Goal: Information Seeking & Learning: Check status

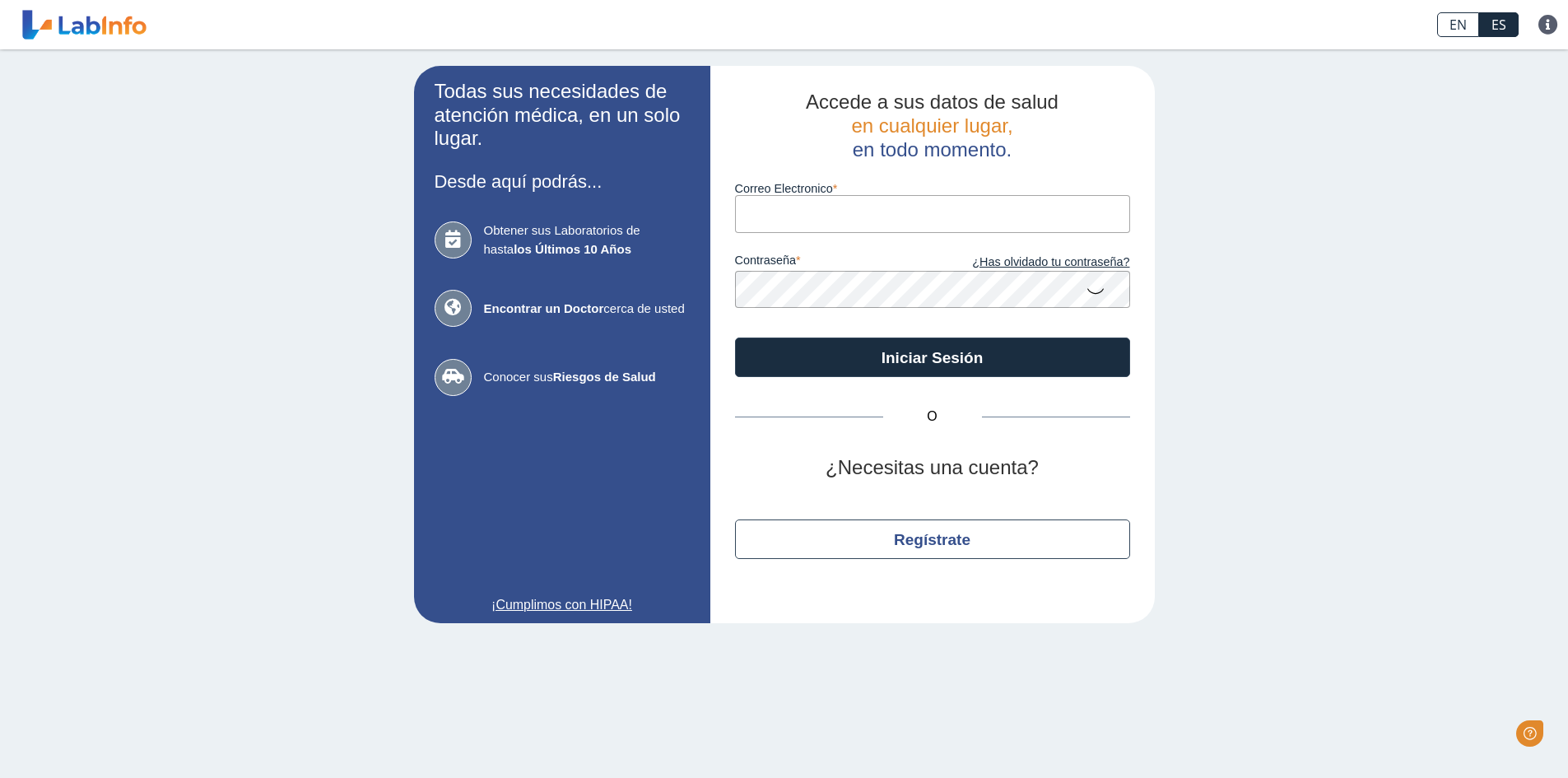
click at [998, 206] on input "Correo Electronico" at bounding box center [933, 213] width 395 height 37
type input "[EMAIL_ADDRESS][DOMAIN_NAME]"
click at [1098, 292] on icon at bounding box center [1096, 290] width 20 height 32
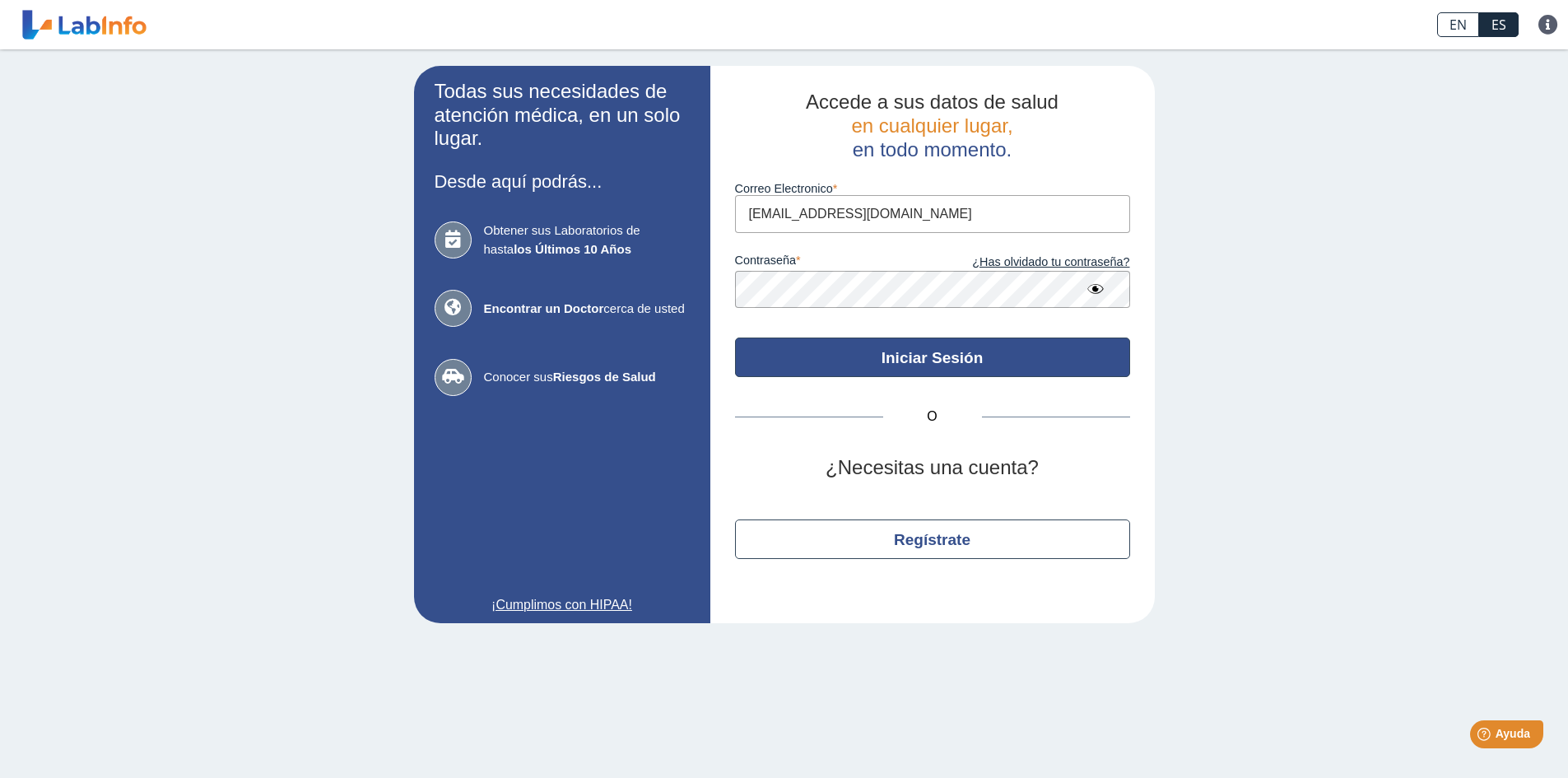
click at [1051, 348] on button "Iniciar Sesión" at bounding box center [933, 357] width 395 height 39
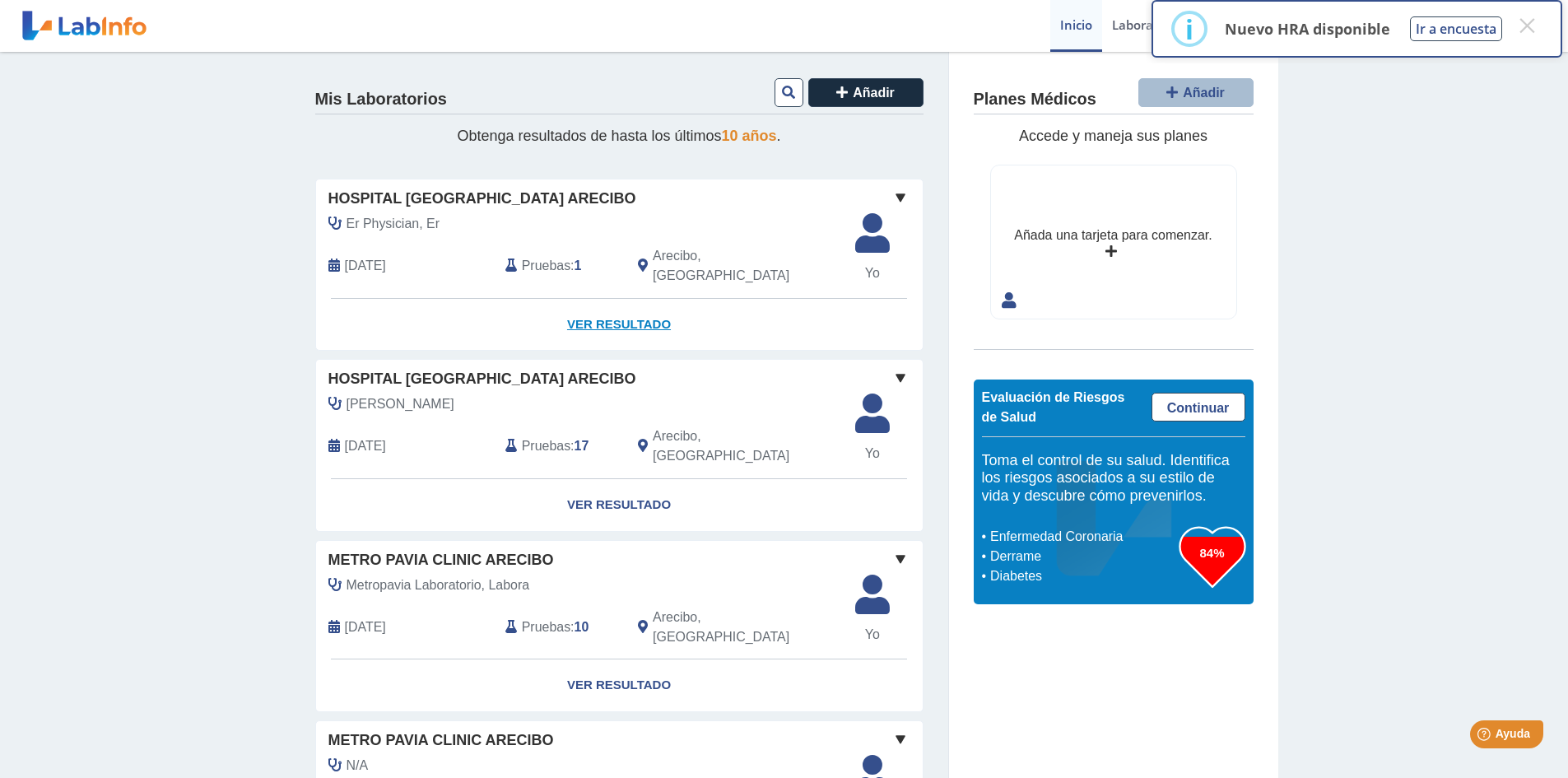
click at [640, 307] on link "Ver Resultado" at bounding box center [619, 325] width 607 height 52
click at [1525, 29] on button "×" at bounding box center [1527, 26] width 29 height 30
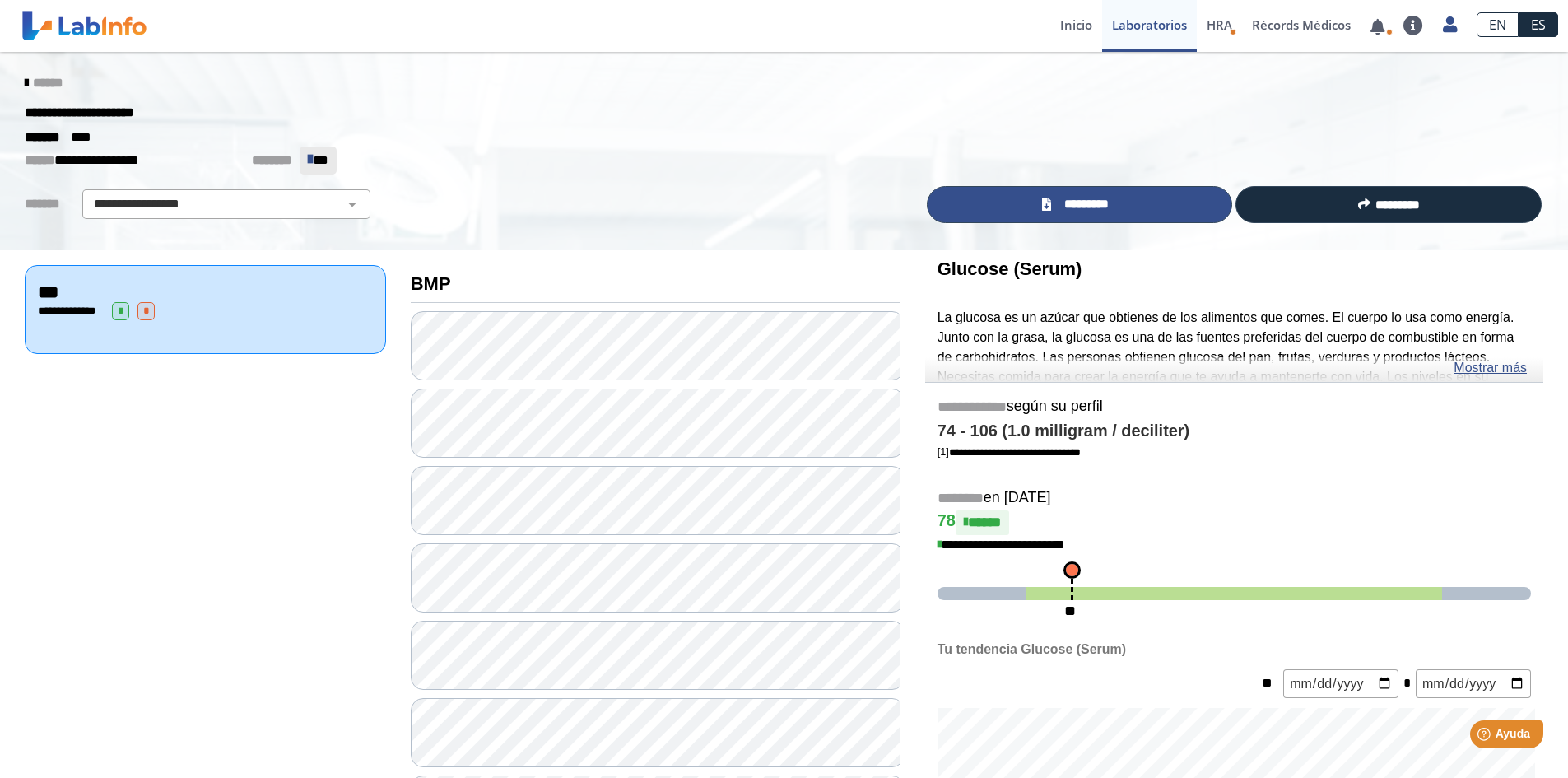
click at [1089, 209] on span "*********" at bounding box center [1085, 204] width 60 height 19
click at [25, 84] on icon at bounding box center [26, 83] width 3 height 13
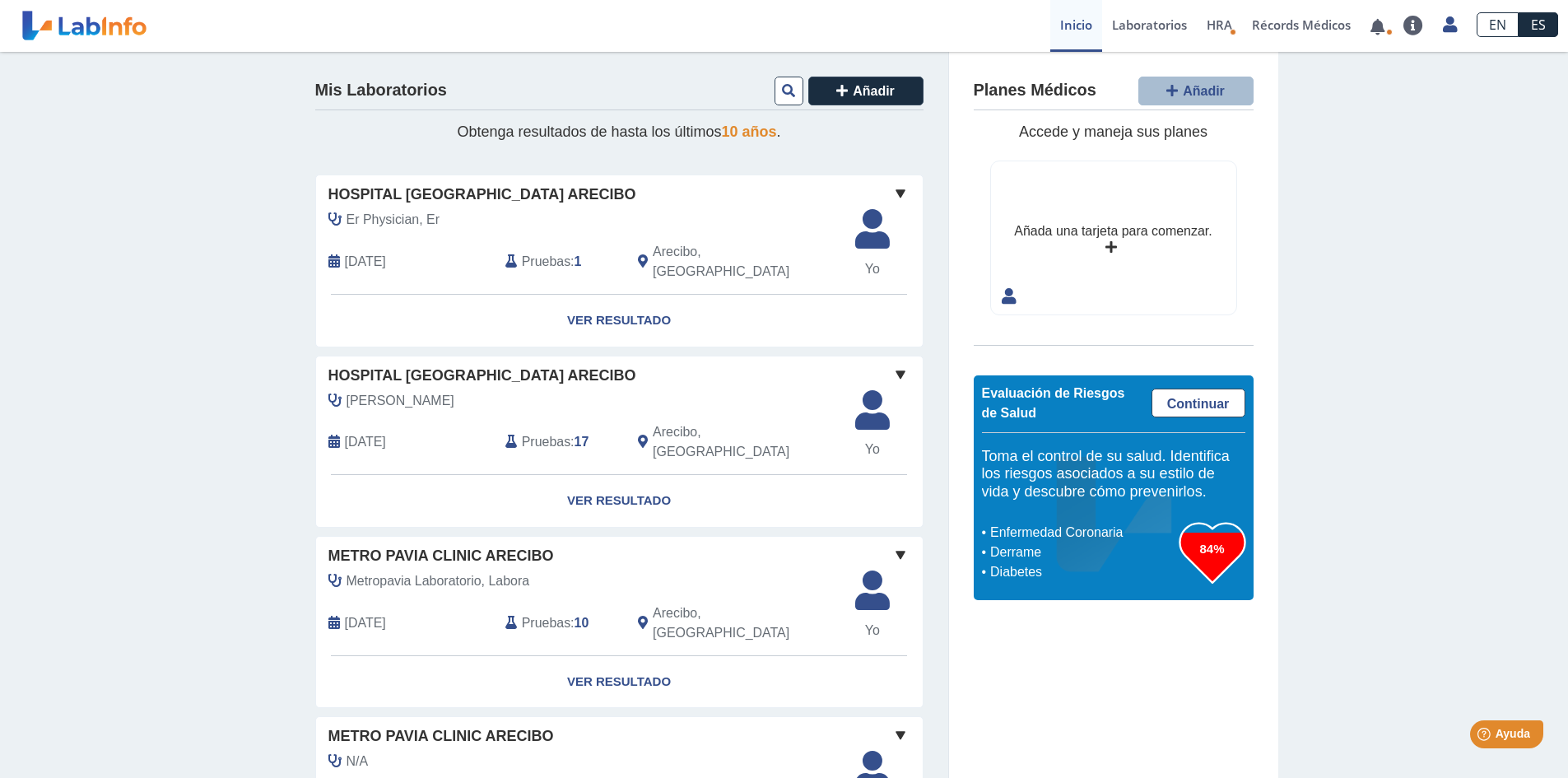
click at [402, 365] on span "Hospital [GEOGRAPHIC_DATA] Arecibo" at bounding box center [482, 376] width 308 height 23
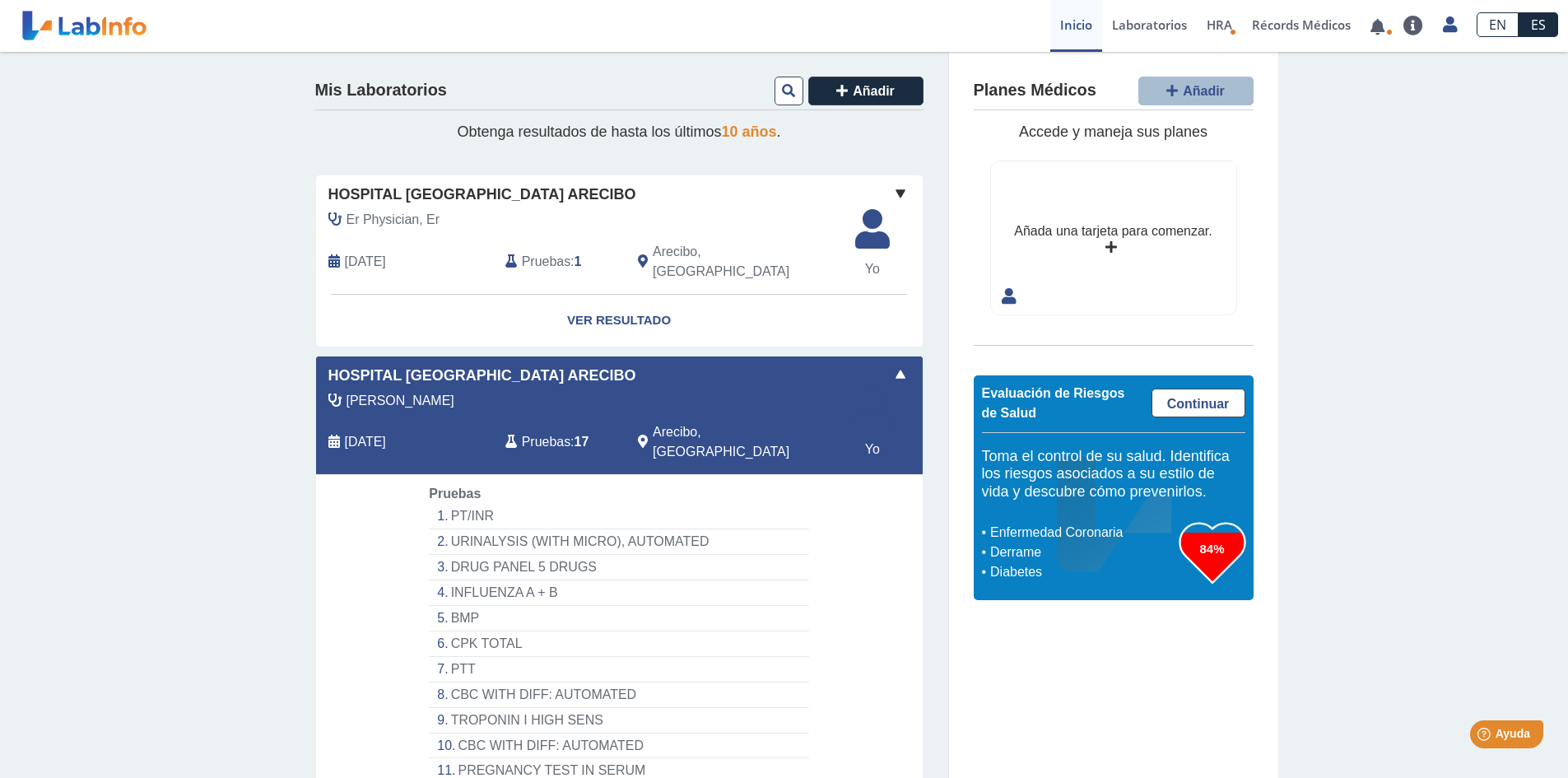
click at [357, 433] on span "[DATE]" at bounding box center [366, 443] width 41 height 20
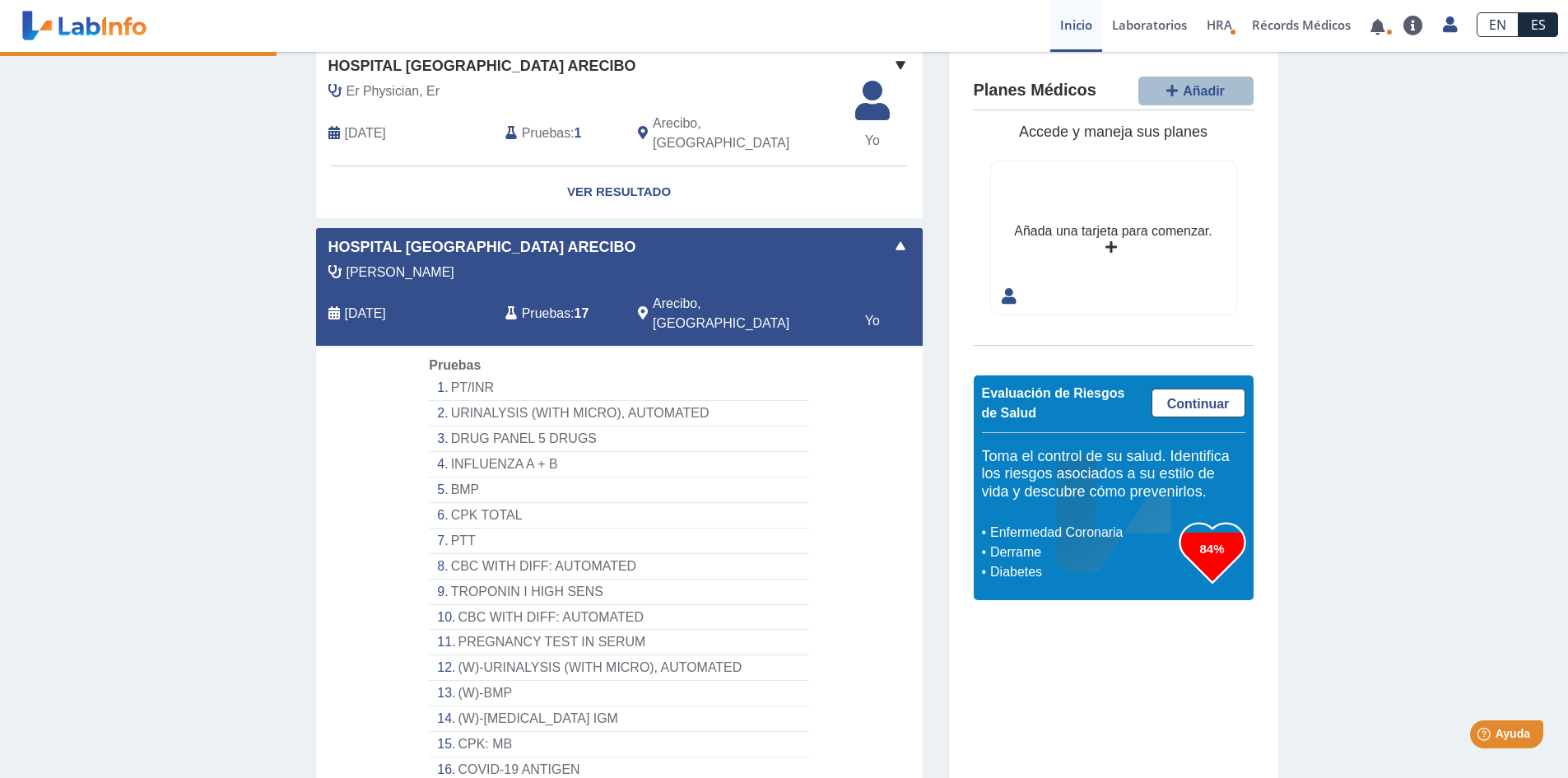
scroll to position [164, 0]
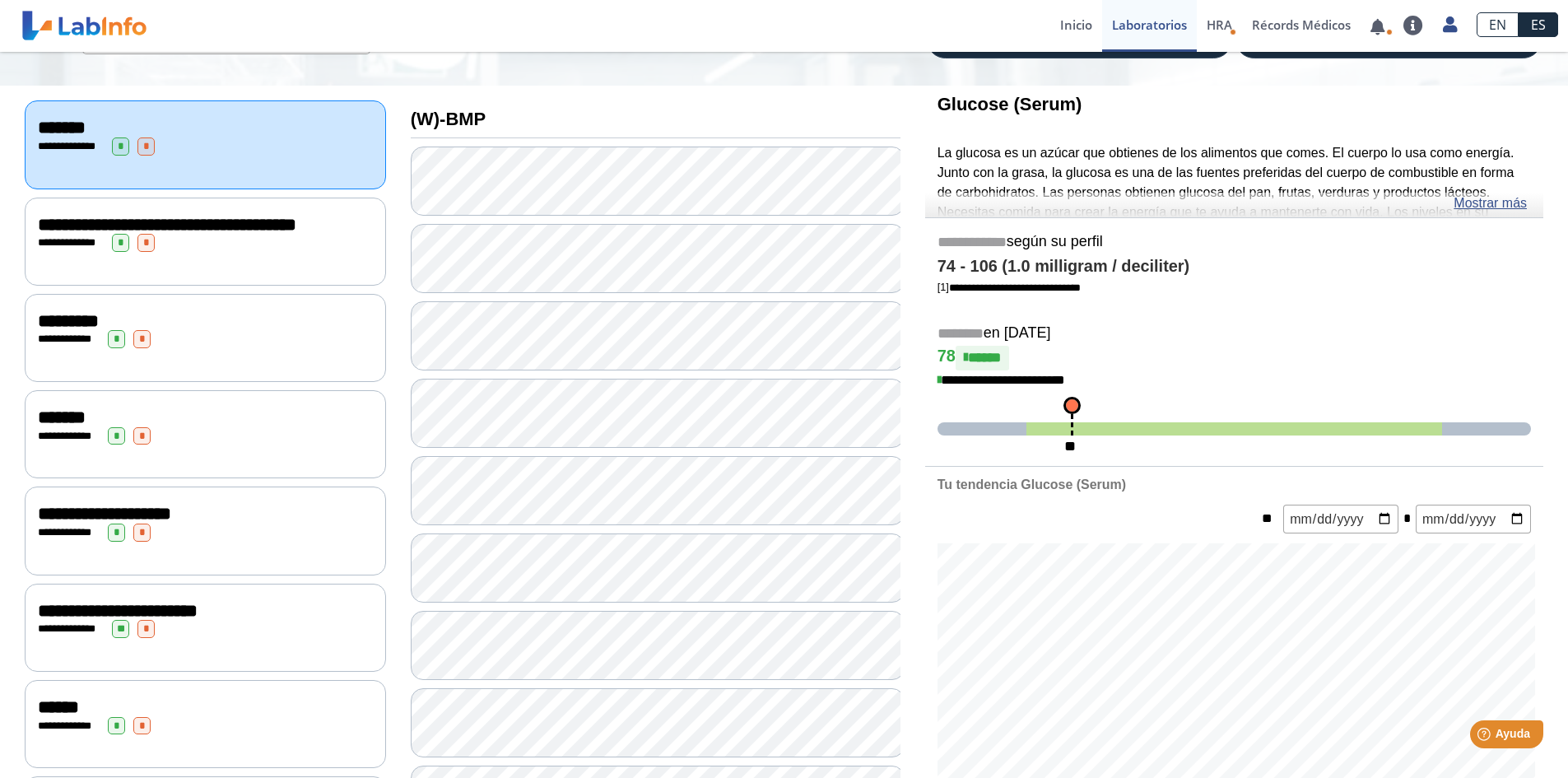
click at [73, 24] on link at bounding box center [85, 26] width 136 height 41
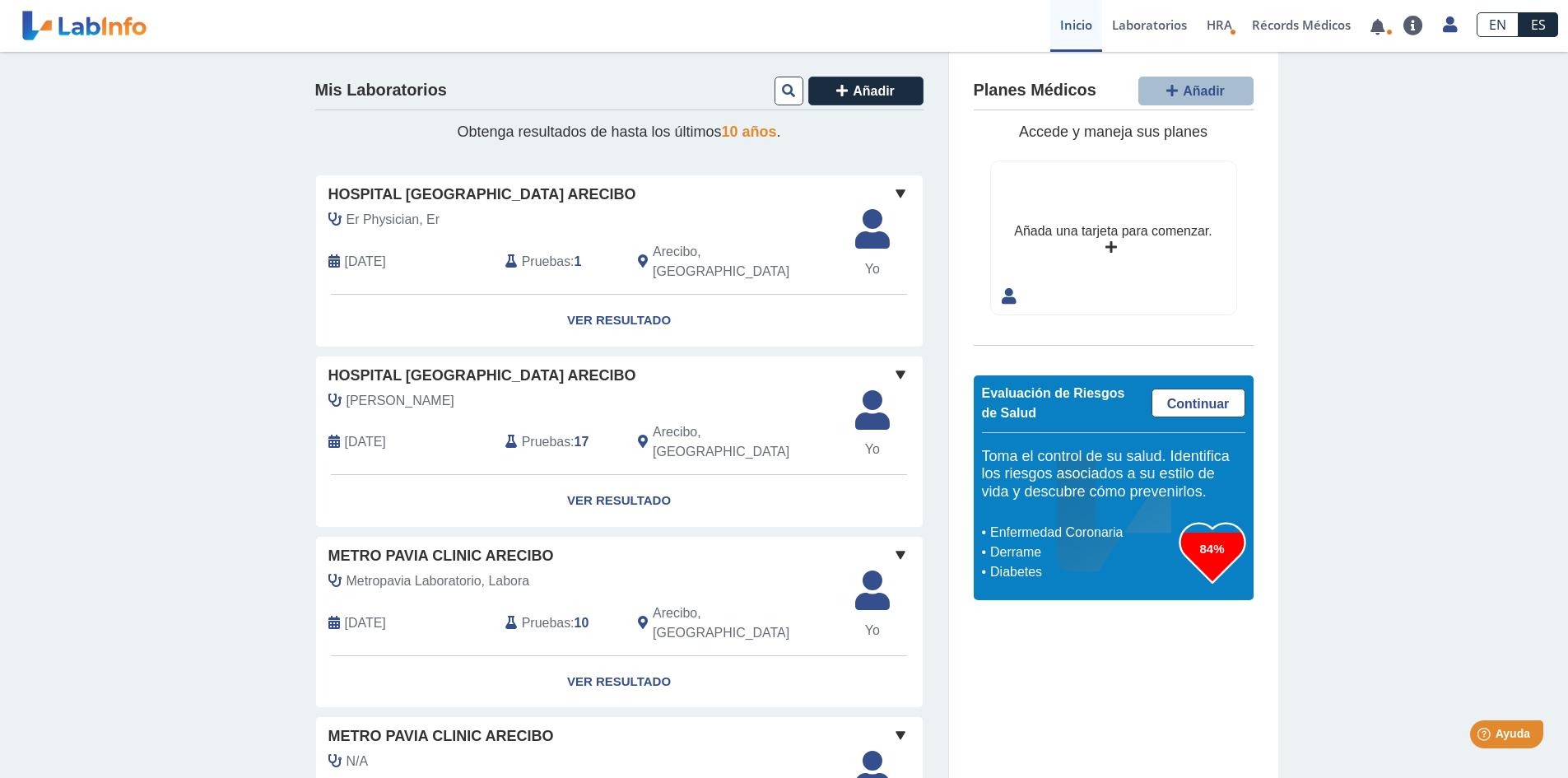
click at [389, 192] on span "Hospital [GEOGRAPHIC_DATA] Arecibo" at bounding box center [482, 195] width 308 height 23
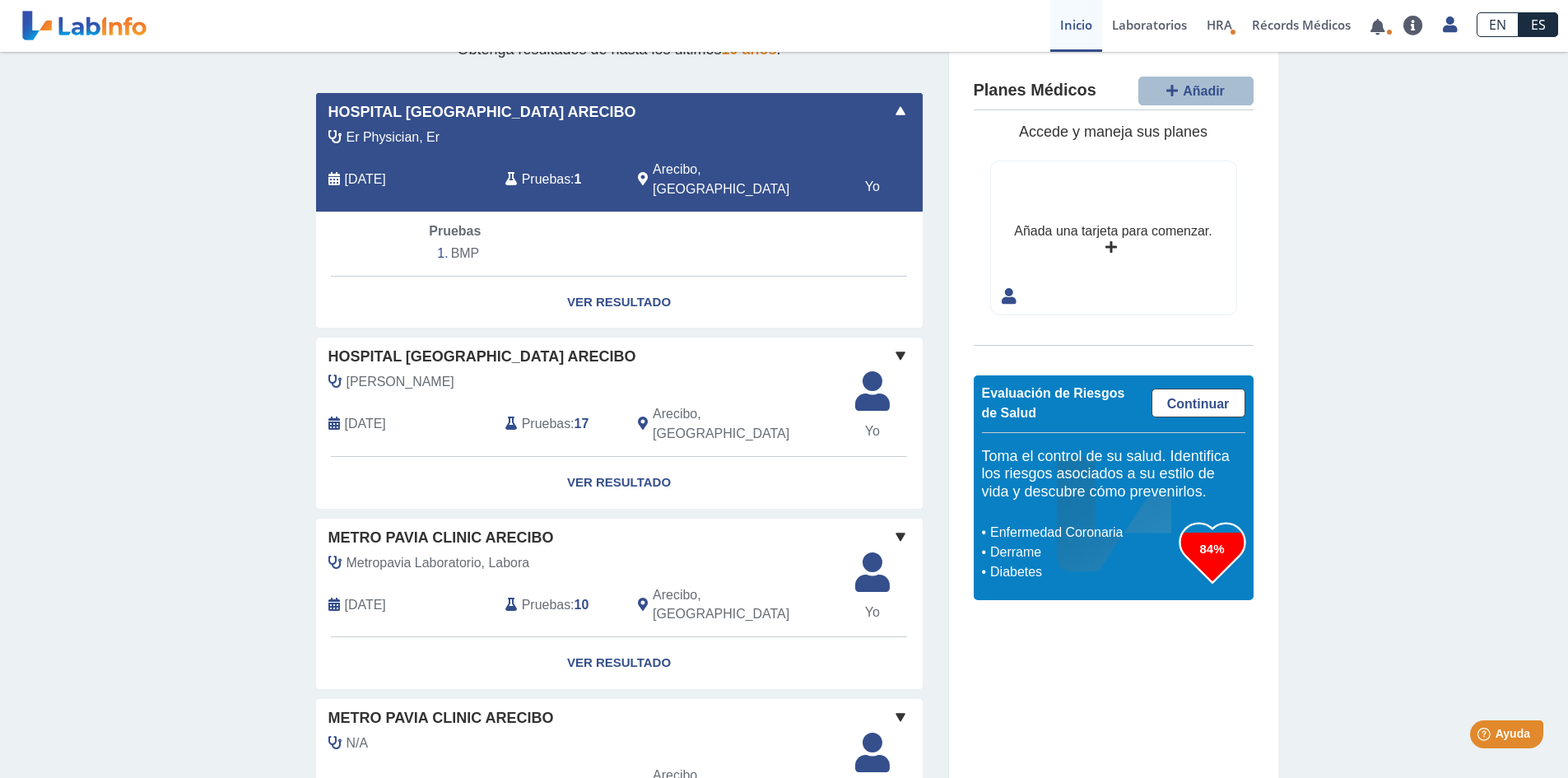
scroll to position [164, 0]
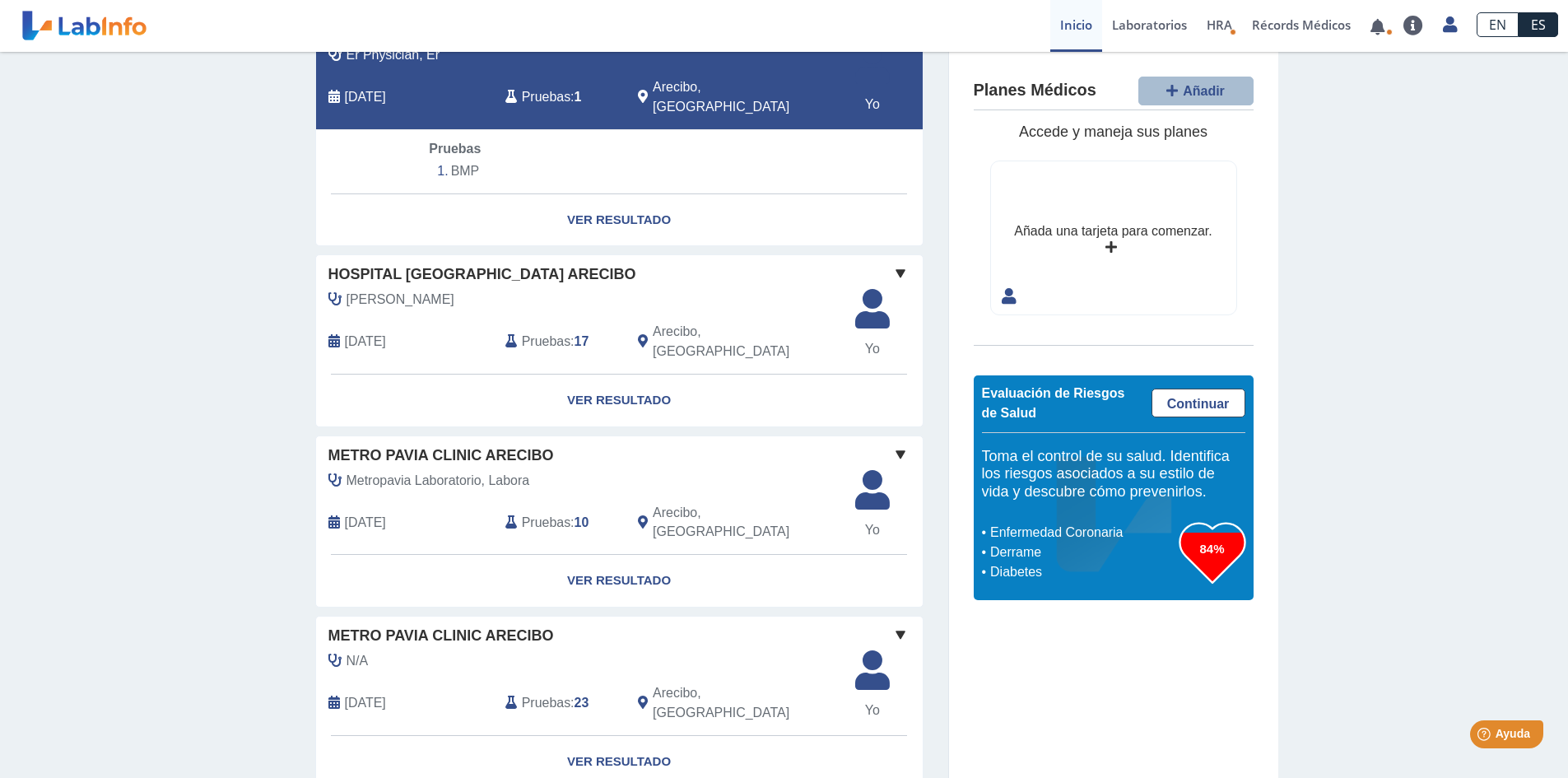
click at [489, 445] on span "Metro Pavia Clinic Arecibo" at bounding box center [440, 455] width 225 height 23
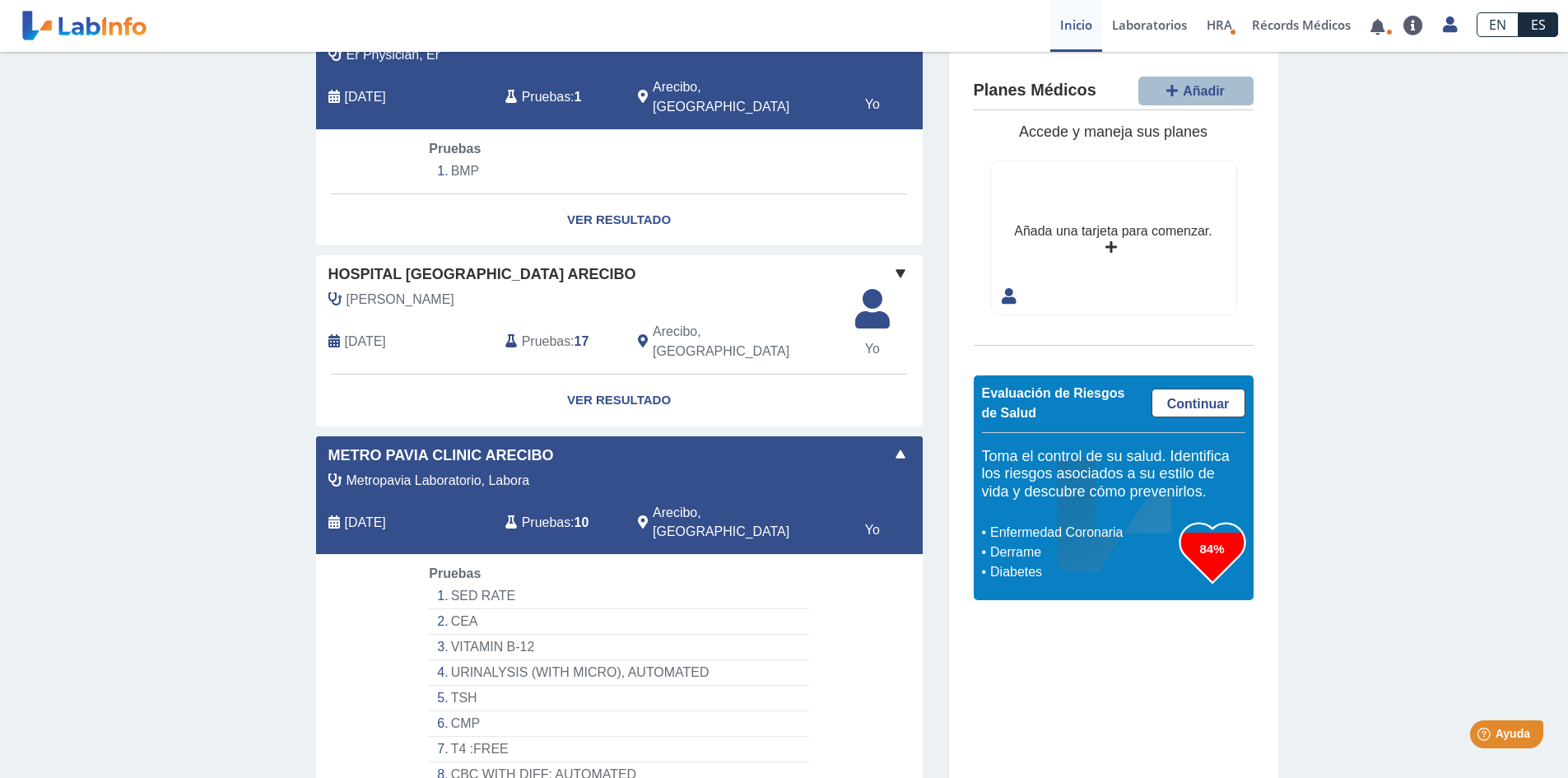
click at [878, 445] on div "Metro Pavia Clinic Arecibo" at bounding box center [619, 455] width 607 height 23
